Goal: Information Seeking & Learning: Learn about a topic

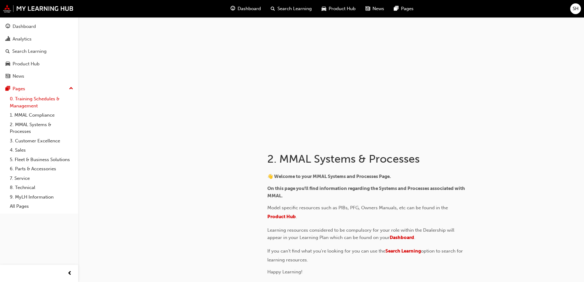
click at [31, 98] on link "0. Training Schedules & Management" at bounding box center [41, 102] width 68 height 16
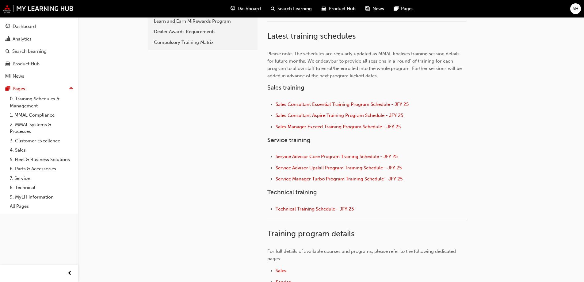
scroll to position [184, 0]
click at [19, 152] on link "4. Sales" at bounding box center [41, 150] width 68 height 10
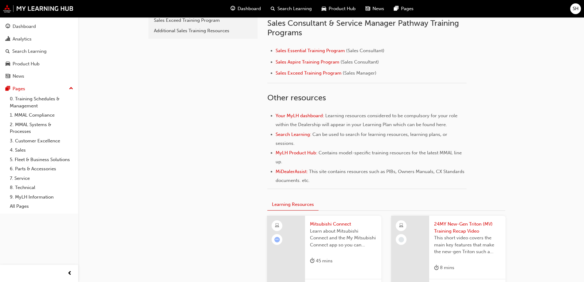
scroll to position [215, 0]
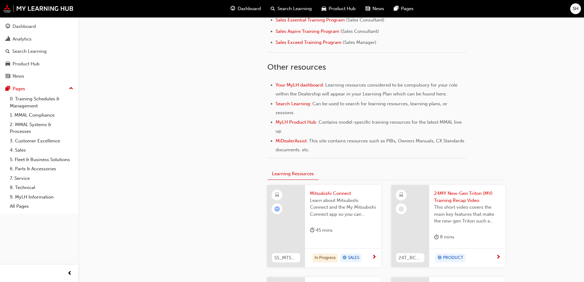
click at [332, 205] on span "Learn about Mitsubishi Connect and the My Mitsubishi Connect app so you can exp…" at bounding box center [343, 207] width 67 height 21
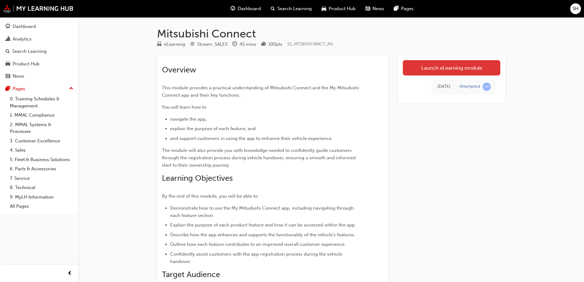
click at [435, 66] on link "Launch eLearning module" at bounding box center [452, 67] width 98 height 15
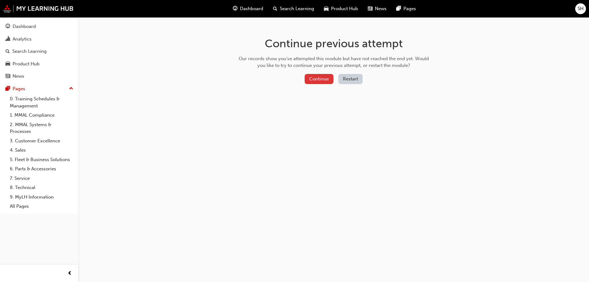
click at [316, 79] on button "Continue" at bounding box center [319, 79] width 29 height 10
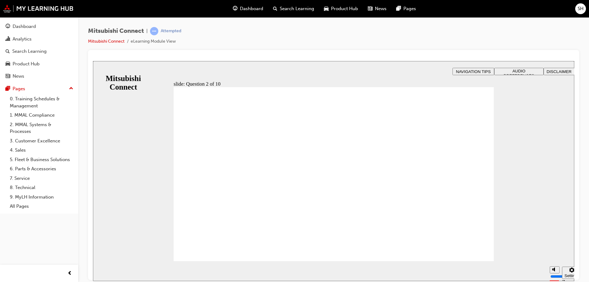
click at [486, 70] on span "NAVIGATION TIPS" at bounding box center [473, 71] width 35 height 5
click at [518, 70] on span "AUDIO PREFERENCES" at bounding box center [519, 72] width 31 height 9
click at [553, 69] on span "DISCLAIMER" at bounding box center [559, 71] width 25 height 5
click at [96, 40] on link "Mitsubishi Connect" at bounding box center [106, 41] width 37 height 5
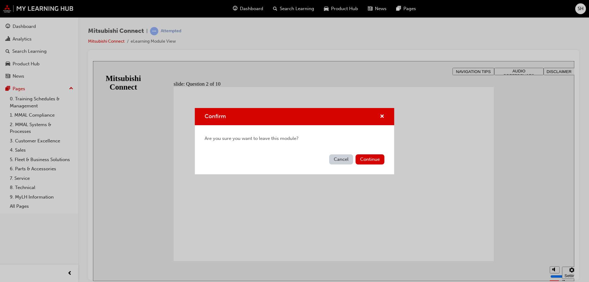
click at [337, 161] on button "Cancel" at bounding box center [341, 159] width 24 height 10
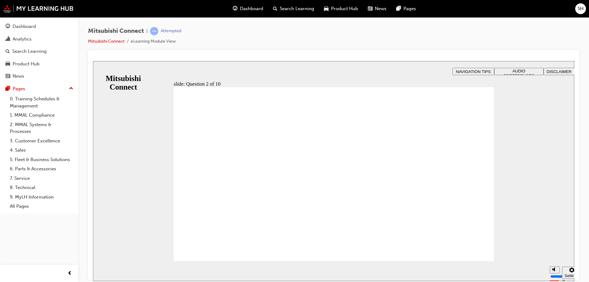
click at [130, 240] on div "slide: Question 2 of 10 Rectangle 1 B N Rectangle 2 Rectangle 2 Question 2 of 1…" at bounding box center [333, 171] width 481 height 220
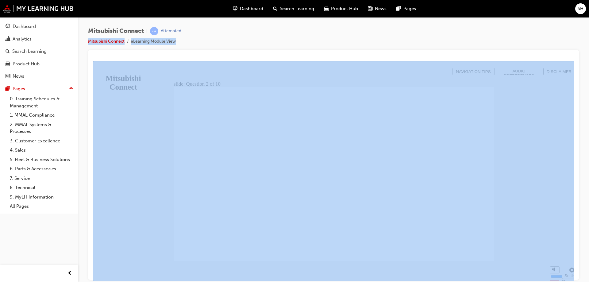
drag, startPoint x: 580, startPoint y: 33, endPoint x: 575, endPoint y: 108, distance: 75.7
click at [575, 108] on div "Mitsubishi Connect | Attempted Mitsubishi Connect eLearning Module View" at bounding box center [333, 141] width 511 height 249
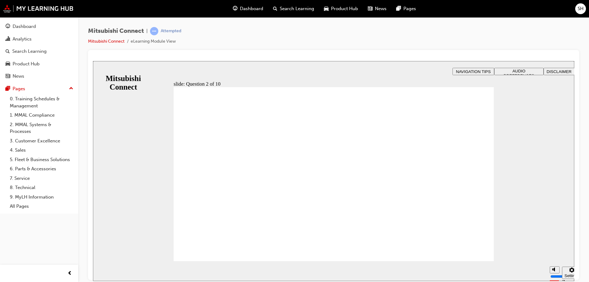
drag, startPoint x: 566, startPoint y: 131, endPoint x: 552, endPoint y: 146, distance: 20.4
click at [558, 143] on div "slide: Question 2 of 10 Rectangle 1 B N Rectangle 2 Rectangle 2 Question 2 of 1…" at bounding box center [333, 171] width 481 height 220
click at [526, 141] on div "slide: Question 2 of 10 Rectangle 1 B N Rectangle 2 Rectangle 2 Question 2 of 1…" at bounding box center [333, 171] width 481 height 220
click at [574, 49] on div "Mitsubishi Connect | Attempted Mitsubishi Connect eLearning Module View" at bounding box center [333, 38] width 491 height 23
drag, startPoint x: 574, startPoint y: 49, endPoint x: 576, endPoint y: 42, distance: 6.9
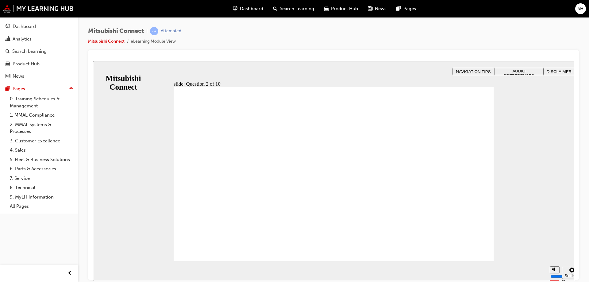
click at [574, 48] on div "Mitsubishi Connect | Attempted Mitsubishi Connect eLearning Module View" at bounding box center [333, 38] width 491 height 23
click at [576, 41] on div "Mitsubishi Connect | Attempted Mitsubishi Connect eLearning Module View" at bounding box center [333, 38] width 491 height 23
click at [577, 34] on div "Mitsubishi Connect | Attempted Mitsubishi Connect eLearning Module View" at bounding box center [333, 38] width 491 height 23
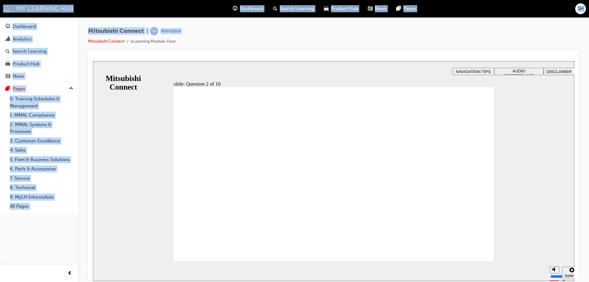
drag, startPoint x: 578, startPoint y: 34, endPoint x: 589, endPoint y: 66, distance: 33.5
click at [584, 66] on div "Mitsubishi Connect | Attempted Mitsubishi Connect eLearning Module View" at bounding box center [333, 141] width 511 height 249
click at [584, 70] on div "Mitsubishi Connect | Attempted Mitsubishi Connect eLearning Module View" at bounding box center [333, 141] width 511 height 249
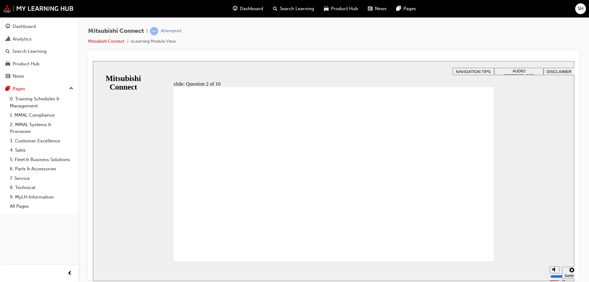
click at [128, 71] on div "slide: Question 2 of 10 Rectangle 1 B N Rectangle 2 Rectangle 2 Question 2 of 1…" at bounding box center [333, 171] width 481 height 220
click at [74, 274] on div "button" at bounding box center [70, 273] width 12 height 12
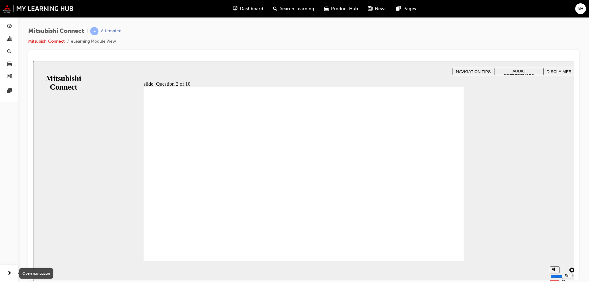
click at [10, 274] on span "next-icon" at bounding box center [9, 274] width 5 height 8
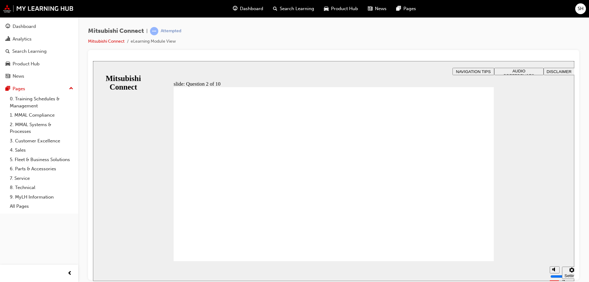
drag, startPoint x: 518, startPoint y: 235, endPoint x: 534, endPoint y: 267, distance: 35.1
click at [534, 267] on div "slide: Question 2 of 10 Rectangle 1 B N Rectangle 2 Rectangle 2 Question 2 of 1…" at bounding box center [333, 171] width 481 height 220
click at [565, 273] on div "Settings" at bounding box center [572, 275] width 15 height 5
click at [539, 207] on div "slide: Question 2 of 10 Rectangle 1 B N Rectangle 2 Rectangle 2 Question 2 of 1…" at bounding box center [333, 171] width 481 height 220
drag, startPoint x: 568, startPoint y: 270, endPoint x: 565, endPoint y: 266, distance: 4.2
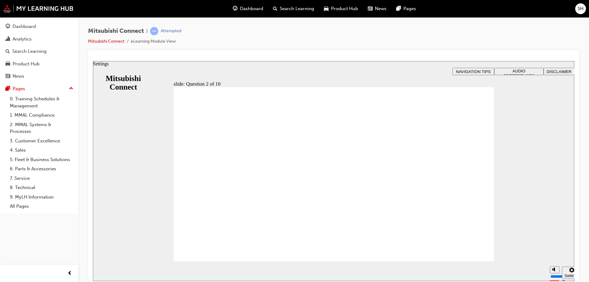
click at [566, 273] on div "Settings" at bounding box center [572, 275] width 15 height 5
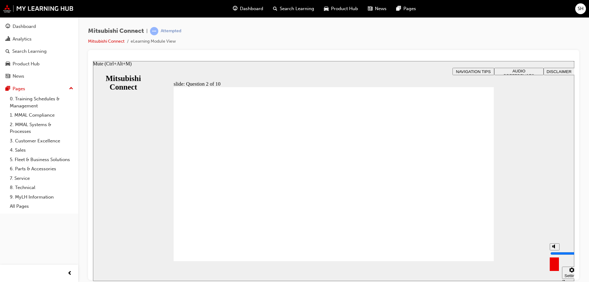
click at [554, 247] on circle "Mute (Ctrl+Alt+M)" at bounding box center [555, 246] width 2 height 2
click at [554, 247] on circle "Unmute (Ctrl+Alt+M)" at bounding box center [555, 246] width 2 height 2
type input "8"
click at [566, 273] on div "Settings" at bounding box center [572, 275] width 15 height 5
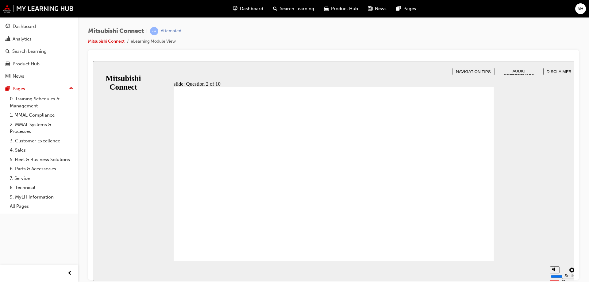
click at [525, 73] on span "AUDIO PREFERENCES" at bounding box center [519, 72] width 31 height 9
click at [557, 71] on span "DISCLAIMER" at bounding box center [559, 71] width 25 height 5
click at [470, 70] on span "NAVIGATION TIPS" at bounding box center [473, 71] width 35 height 5
click at [137, 42] on li "eLearning Module View" at bounding box center [153, 41] width 45 height 7
click at [105, 40] on link "Mitsubishi Connect" at bounding box center [106, 41] width 37 height 5
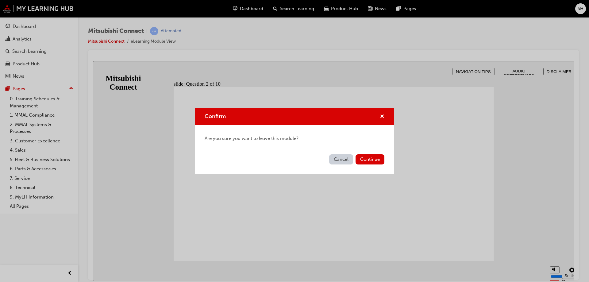
drag, startPoint x: 335, startPoint y: 157, endPoint x: 81, endPoint y: 7, distance: 294.7
click at [335, 156] on button "Cancel" at bounding box center [341, 159] width 24 height 10
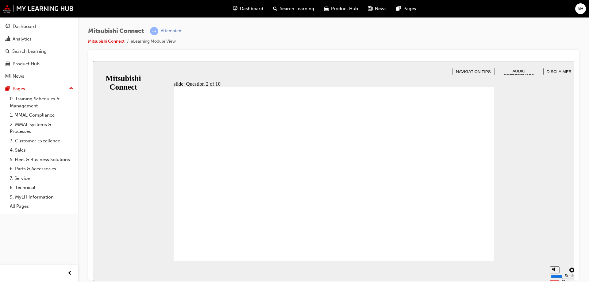
click at [171, 32] on div "Attempted" at bounding box center [171, 31] width 21 height 6
click at [162, 30] on div "Attempted" at bounding box center [171, 31] width 21 height 6
click at [104, 42] on link "Mitsubishi Connect" at bounding box center [106, 41] width 37 height 5
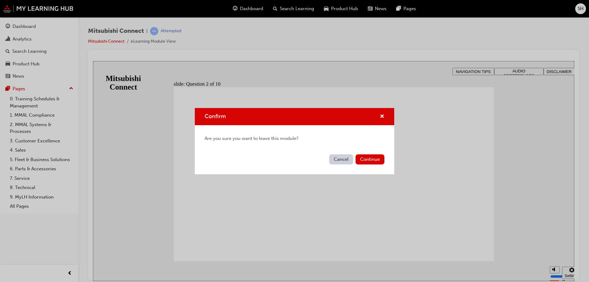
click at [330, 158] on button "Cancel" at bounding box center [341, 159] width 24 height 10
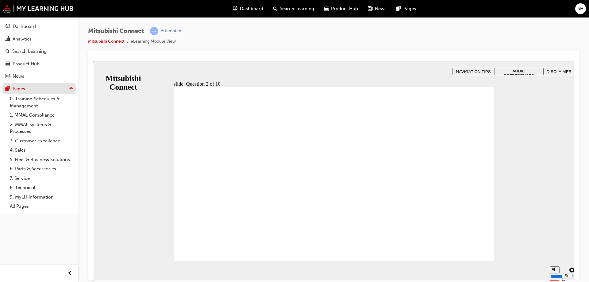
click at [31, 91] on div "Pages" at bounding box center [39, 89] width 67 height 8
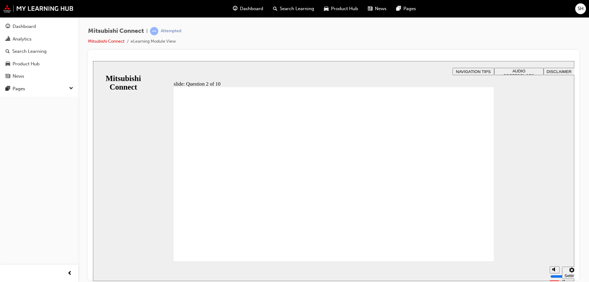
click at [32, 95] on div "Dashboard Analytics Search Learning Product Hub News Pages Pages" at bounding box center [39, 56] width 78 height 79
click at [185, 44] on div "Mitsubishi Connect | Attempted Mitsubishi Connect eLearning Module View" at bounding box center [333, 38] width 491 height 23
click at [134, 39] on li "eLearning Module View" at bounding box center [153, 41] width 45 height 7
click at [114, 43] on link "Mitsubishi Connect" at bounding box center [106, 41] width 37 height 5
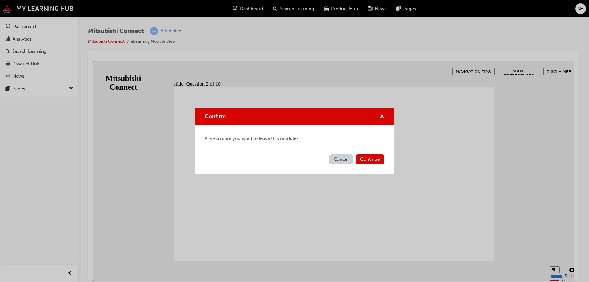
click at [339, 159] on button "Cancel" at bounding box center [341, 159] width 24 height 10
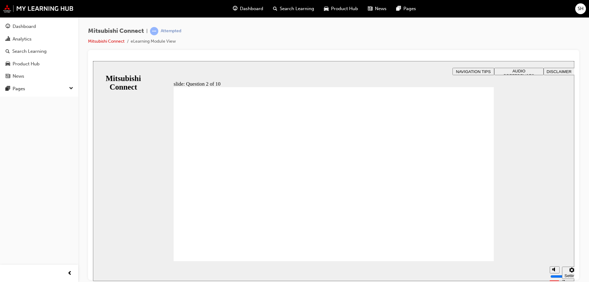
click at [117, 38] on div "Mitsubishi Connect | Attempted Mitsubishi Connect eLearning Module View" at bounding box center [134, 36] width 93 height 18
click at [115, 42] on link "Mitsubishi Connect" at bounding box center [106, 41] width 37 height 5
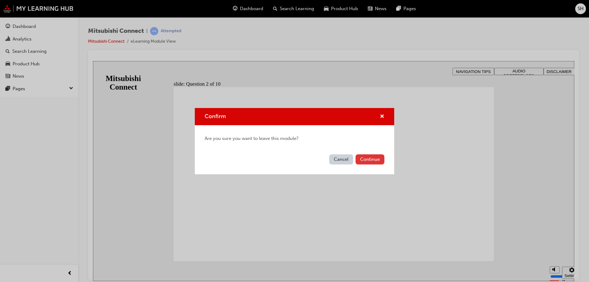
click at [367, 161] on button "Continue" at bounding box center [370, 159] width 29 height 10
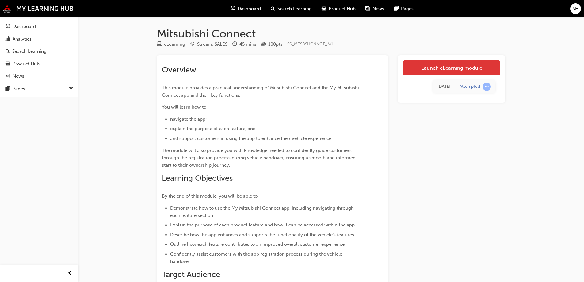
click at [450, 65] on link "Launch eLearning module" at bounding box center [452, 67] width 98 height 15
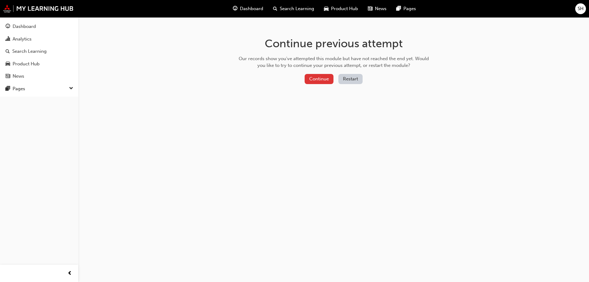
click at [317, 76] on button "Continue" at bounding box center [319, 79] width 29 height 10
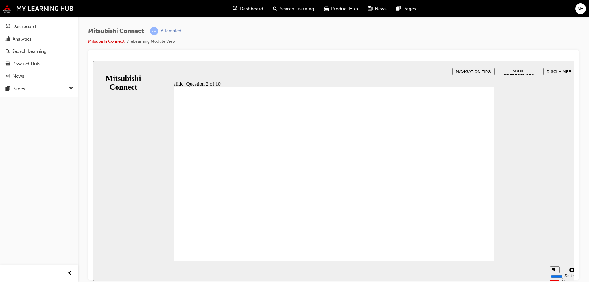
checkbox input "true"
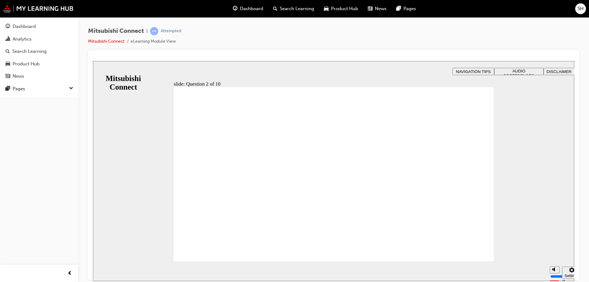
checkbox input "true"
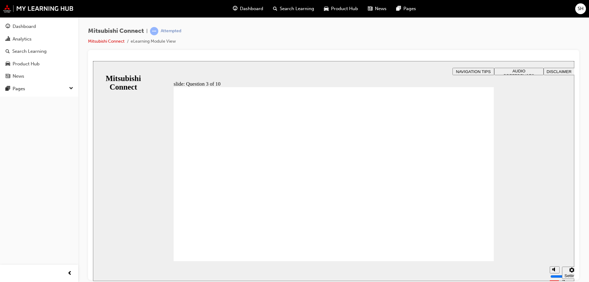
radio input "true"
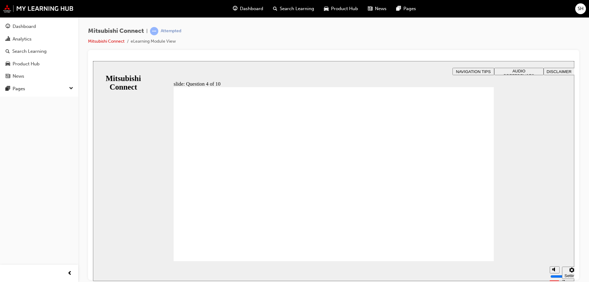
drag, startPoint x: 470, startPoint y: 247, endPoint x: 462, endPoint y: 240, distance: 10.2
checkbox input "true"
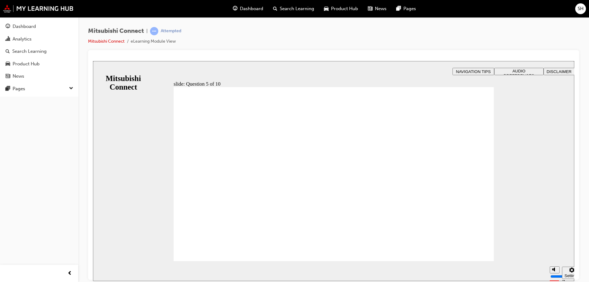
drag, startPoint x: 209, startPoint y: 250, endPoint x: 343, endPoint y: 264, distance: 135.2
checkbox input "true"
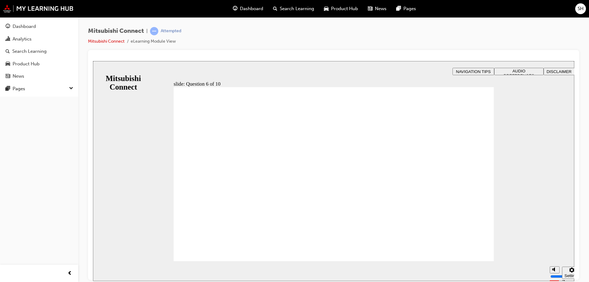
checkbox input "true"
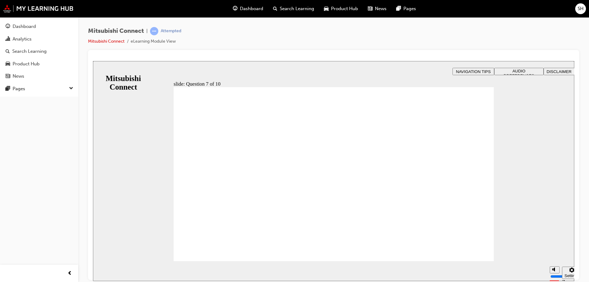
radio input "true"
